Goal: Task Accomplishment & Management: Use online tool/utility

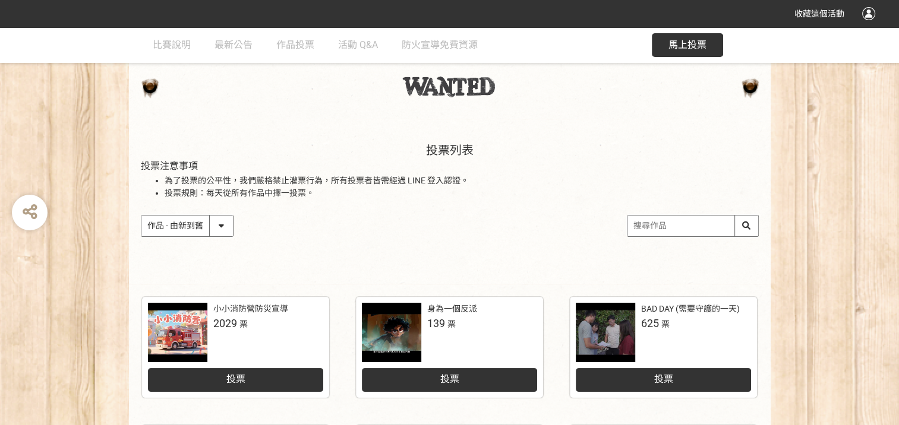
scroll to position [59, 0]
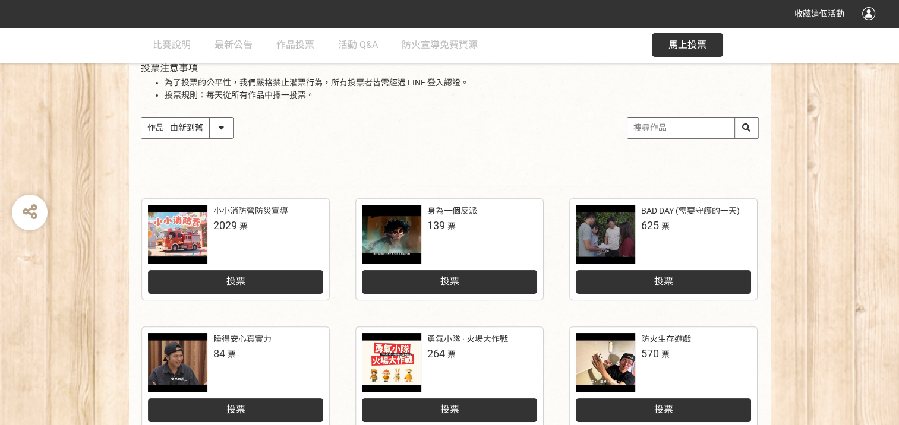
scroll to position [178, 0]
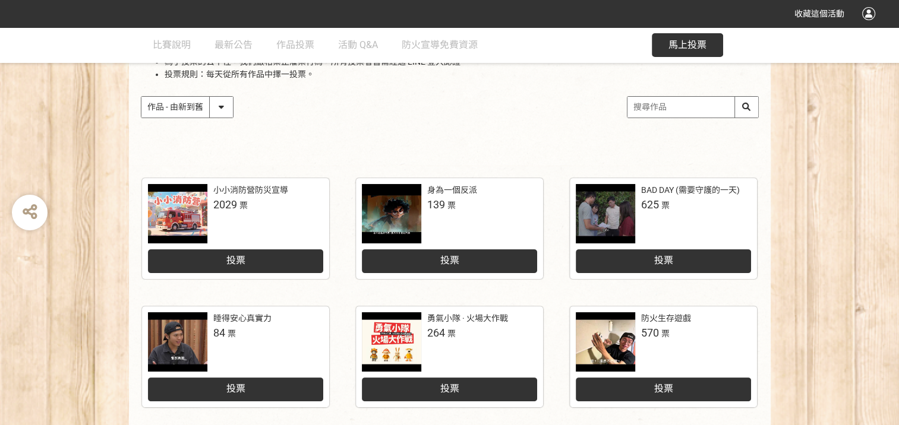
click at [223, 111] on select "作品 - 由新到舊 作品 - 由舊到新 票數 - 由多到少 票數 - 由少到多" at bounding box center [186, 107] width 91 height 21
select select "vote"
click at [141, 97] on select "作品 - 由新到舊 作品 - 由舊到新 票數 - 由多到少 票數 - 由少到多" at bounding box center [186, 107] width 91 height 21
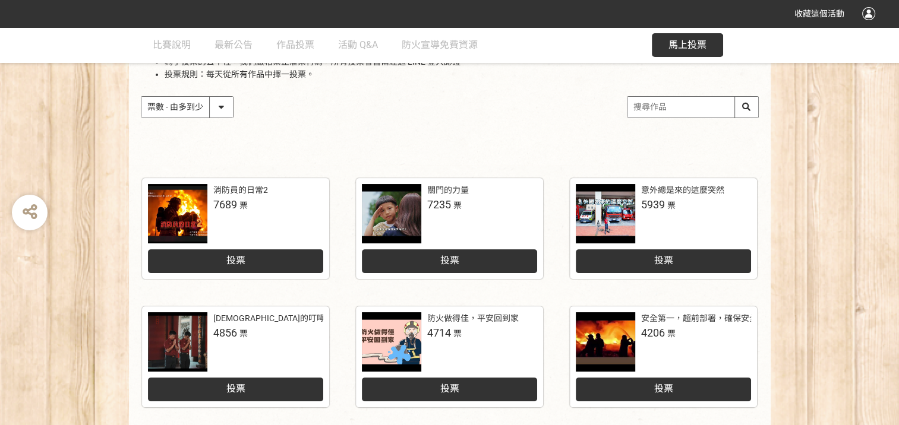
click at [278, 267] on div "投票" at bounding box center [235, 261] width 175 height 24
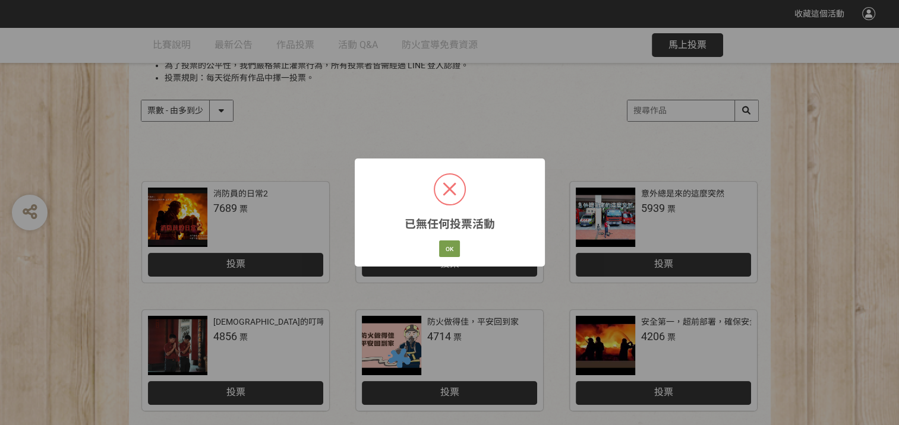
scroll to position [178, 0]
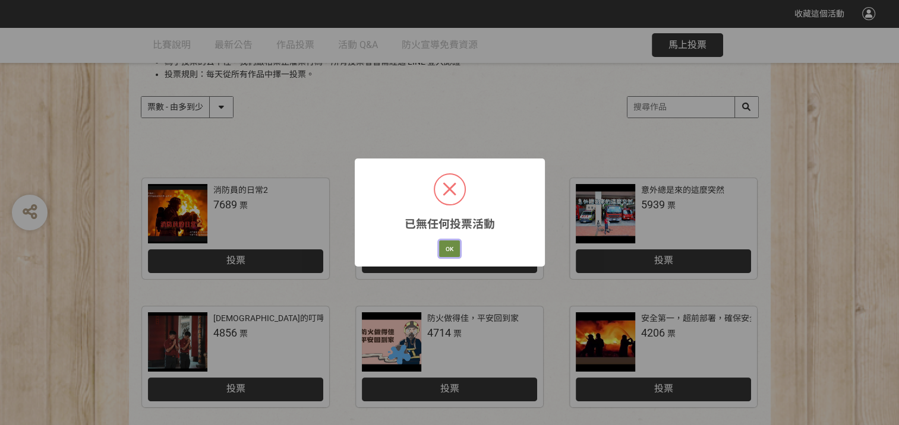
click at [447, 252] on button "OK" at bounding box center [449, 249] width 21 height 17
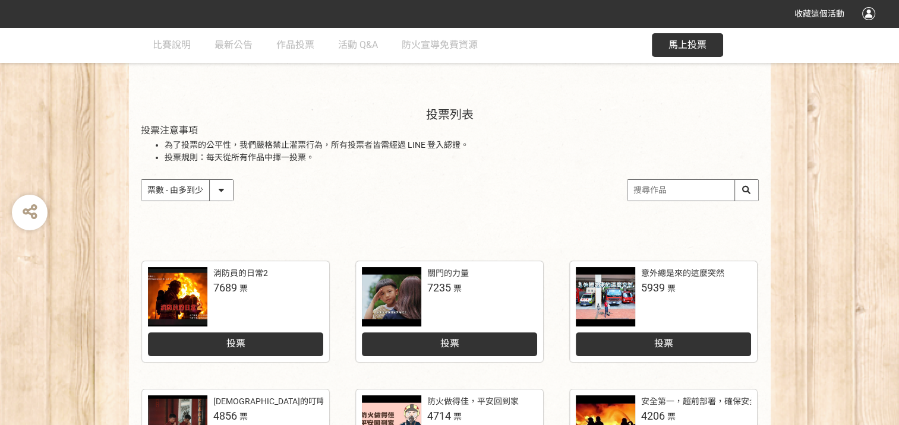
scroll to position [59, 0]
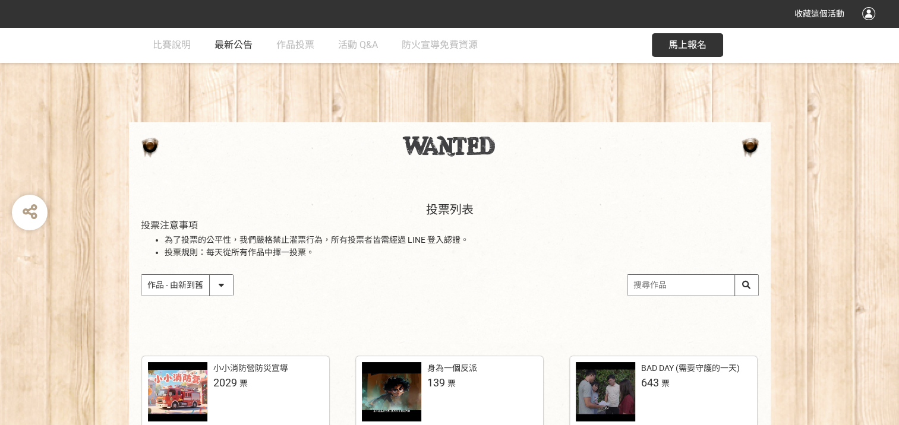
click at [233, 48] on span "最新公告" at bounding box center [233, 44] width 38 height 11
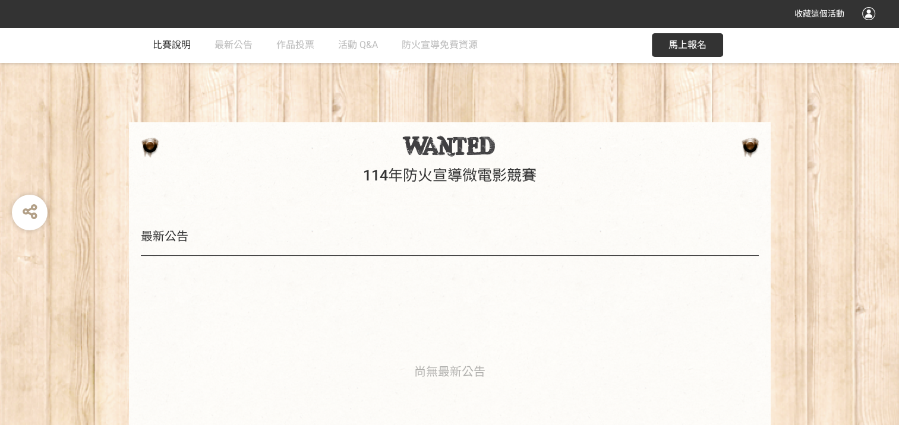
click at [175, 48] on span "比賽說明" at bounding box center [172, 44] width 38 height 11
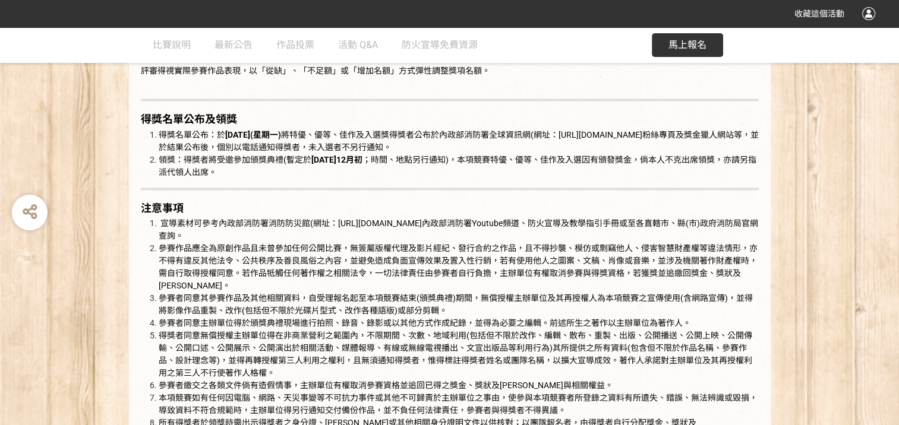
scroll to position [1782, 0]
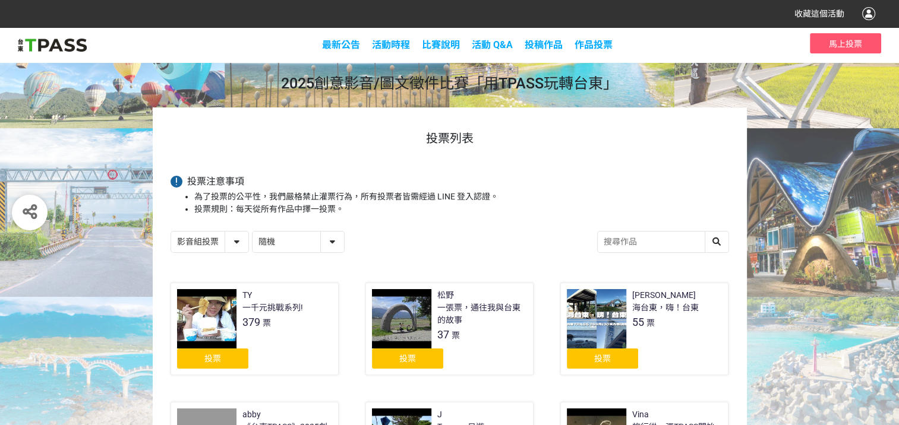
click at [297, 241] on select "隨機 作品 - 由新到舊 作品 - 由舊到新 票數 - 由多到少 票數 - 由少到多" at bounding box center [297, 242] width 91 height 21
select select "vote"
click at [252, 232] on select "隨機 作品 - 由新到舊 作品 - 由舊到新 票數 - 由多到少 票數 - 由少到多" at bounding box center [297, 242] width 91 height 21
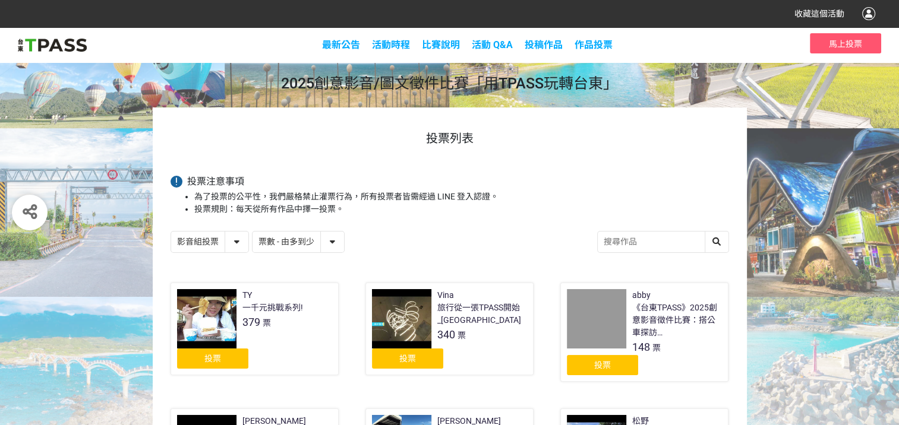
click at [227, 362] on div "投票" at bounding box center [212, 359] width 71 height 20
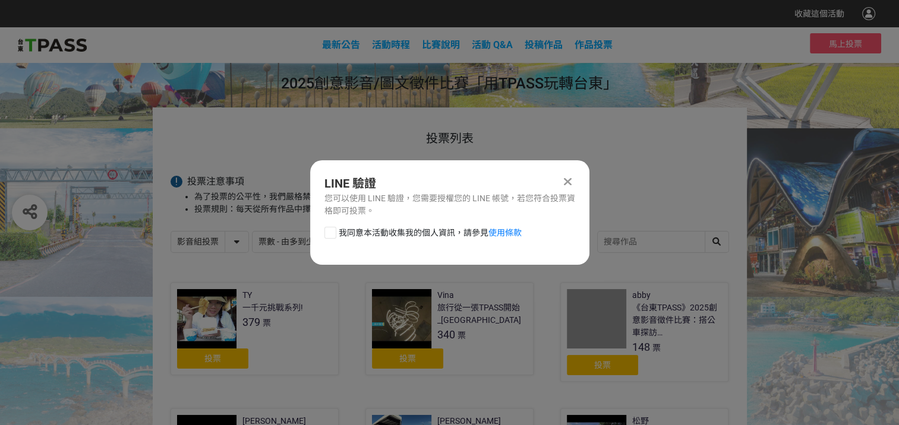
click at [400, 236] on span "我同意本活動收集我的個人資訊，請參見 使用條款" at bounding box center [430, 233] width 183 height 12
click at [333, 236] on input "我同意本活動收集我的個人資訊，請參見 使用條款" at bounding box center [329, 233] width 8 height 8
checkbox input "false"
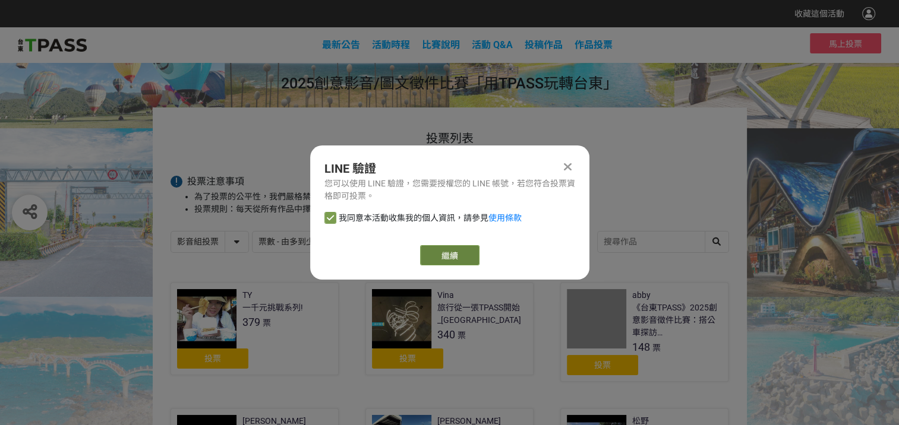
click at [428, 252] on link "繼續" at bounding box center [449, 255] width 59 height 20
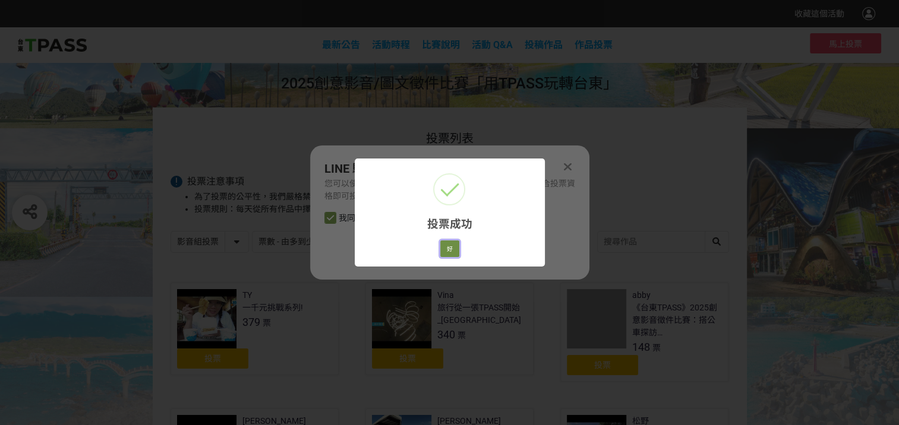
click at [447, 253] on button "好" at bounding box center [449, 249] width 19 height 17
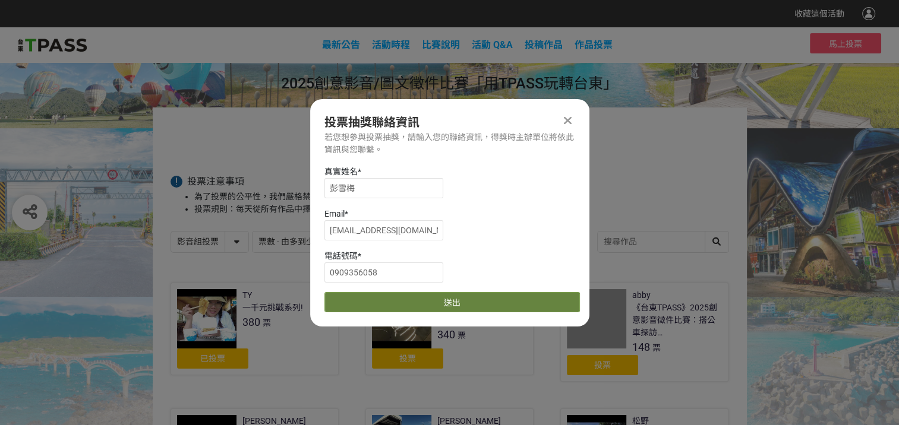
click at [445, 301] on button "送出" at bounding box center [451, 302] width 255 height 20
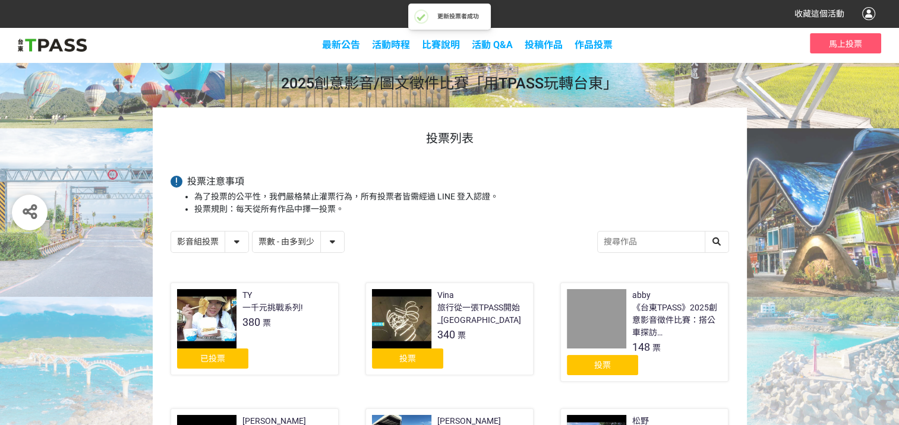
click at [287, 241] on select "隨機 作品 - 由新到舊 作品 - 由舊到新 票數 - 由多到少 票數 - 由少到多" at bounding box center [297, 242] width 91 height 21
click at [229, 240] on select "影音組投票 圖文組投票" at bounding box center [209, 242] width 77 height 21
select select "13139"
click at [171, 232] on select "影音組投票 圖文組投票" at bounding box center [209, 242] width 77 height 21
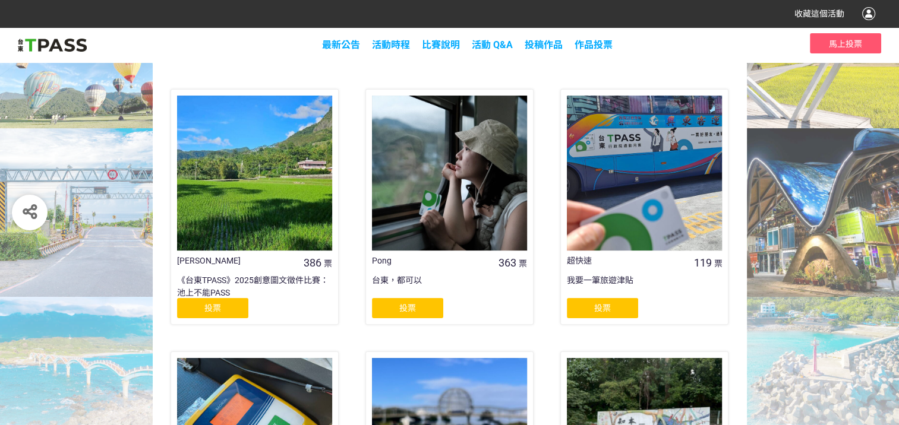
scroll to position [238, 0]
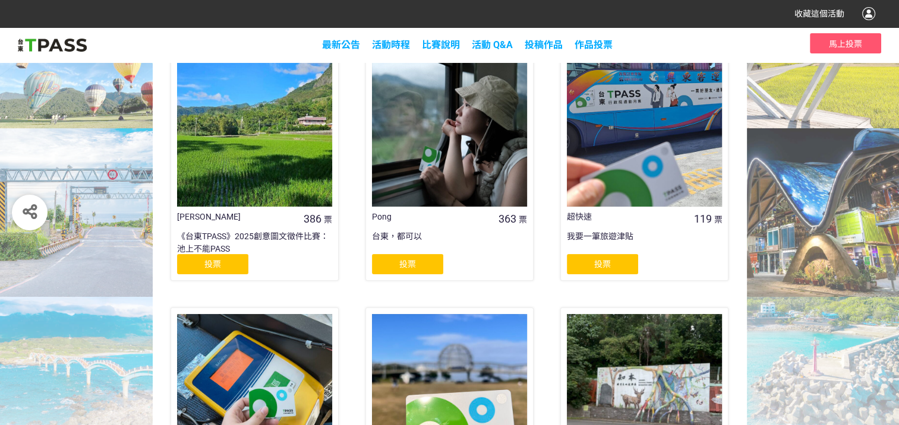
click at [233, 271] on div "投票" at bounding box center [212, 264] width 71 height 20
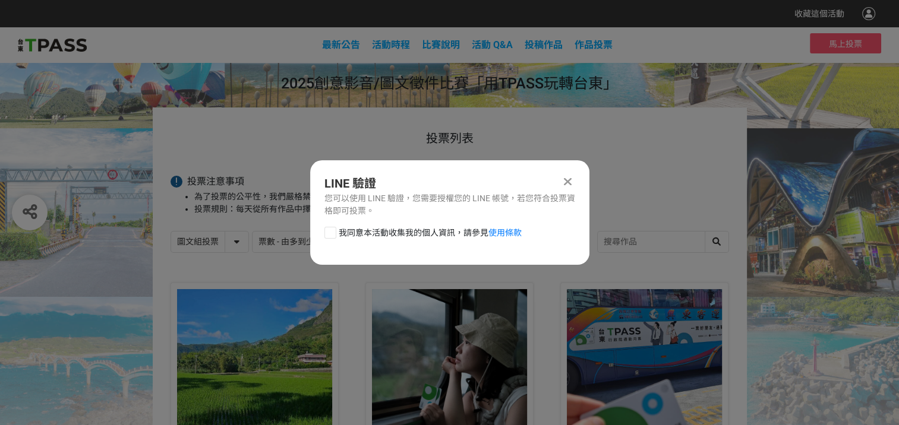
click at [434, 231] on span "我同意本活動收集我的個人資訊，請參見 使用條款" at bounding box center [430, 233] width 183 height 12
click at [333, 231] on input "我同意本活動收集我的個人資訊，請參見 使用條款" at bounding box center [329, 233] width 8 height 8
checkbox input "false"
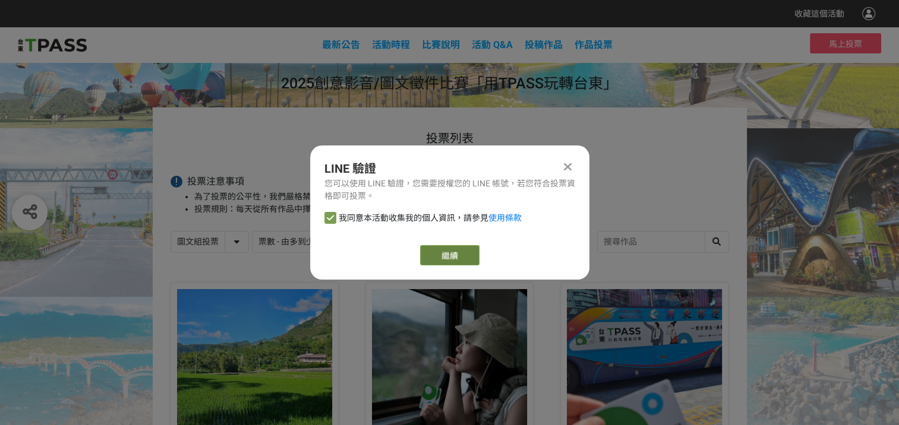
click at [454, 251] on link "繼續" at bounding box center [449, 255] width 59 height 20
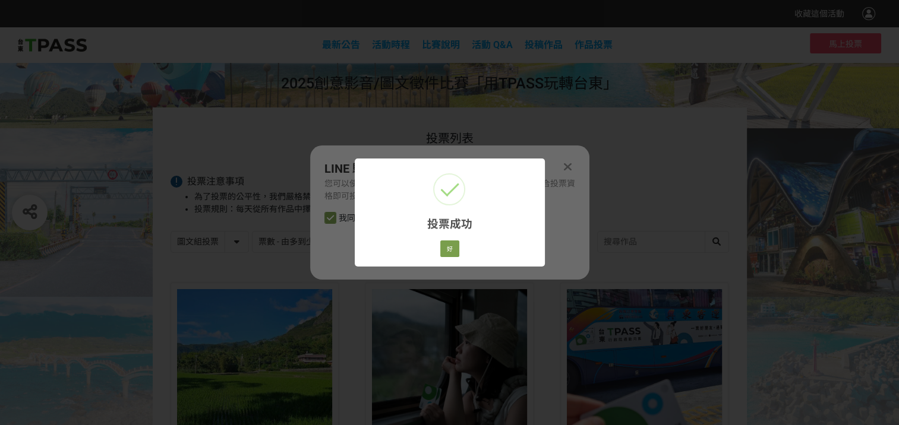
click at [463, 245] on div "投票成功 × 好 Cancel" at bounding box center [450, 213] width 190 height 108
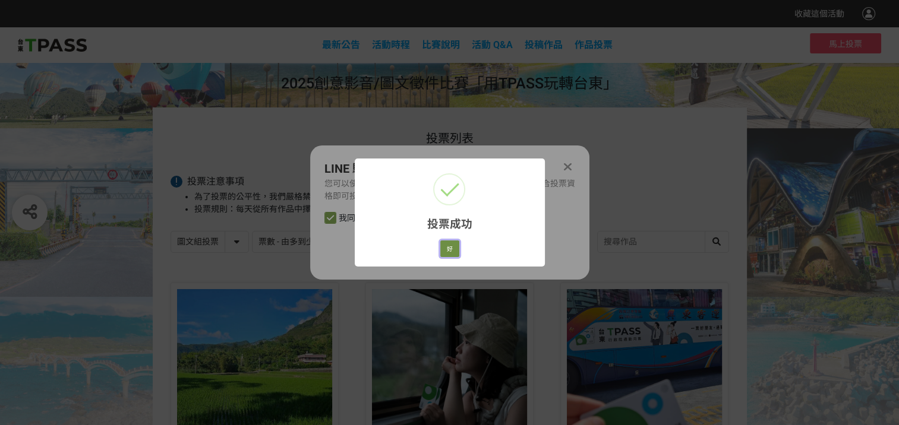
click at [450, 249] on button "好" at bounding box center [449, 249] width 19 height 17
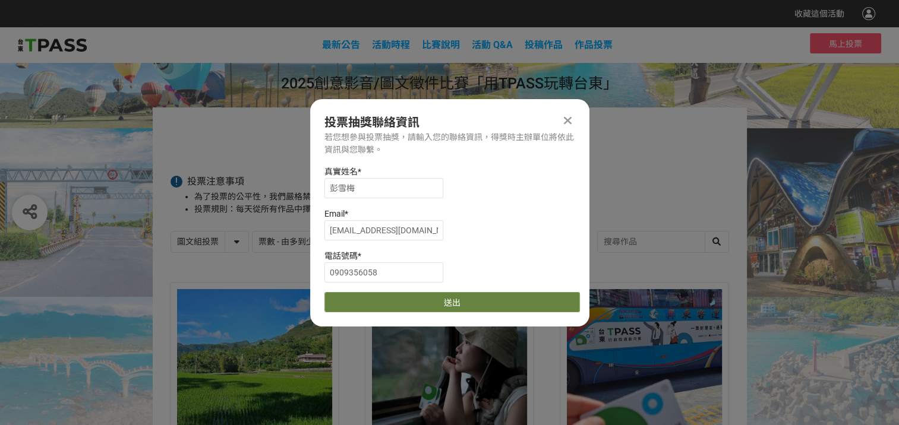
click at [455, 292] on button "送出" at bounding box center [451, 302] width 255 height 20
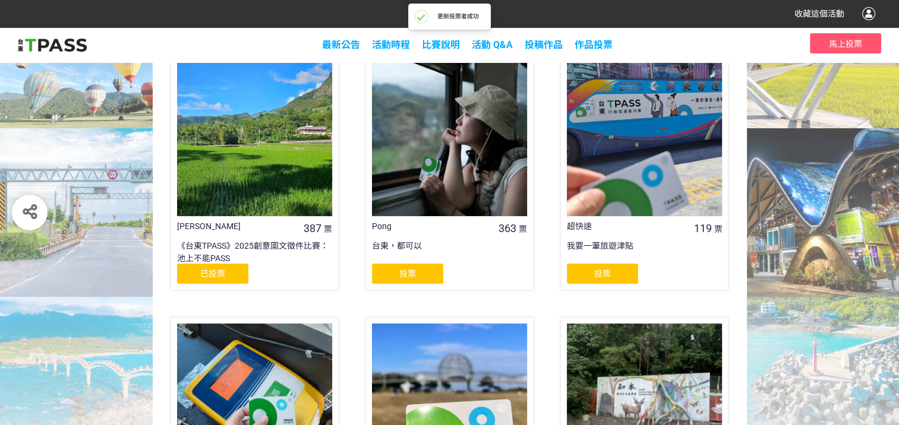
scroll to position [238, 0]
